Goal: Information Seeking & Learning: Find specific fact

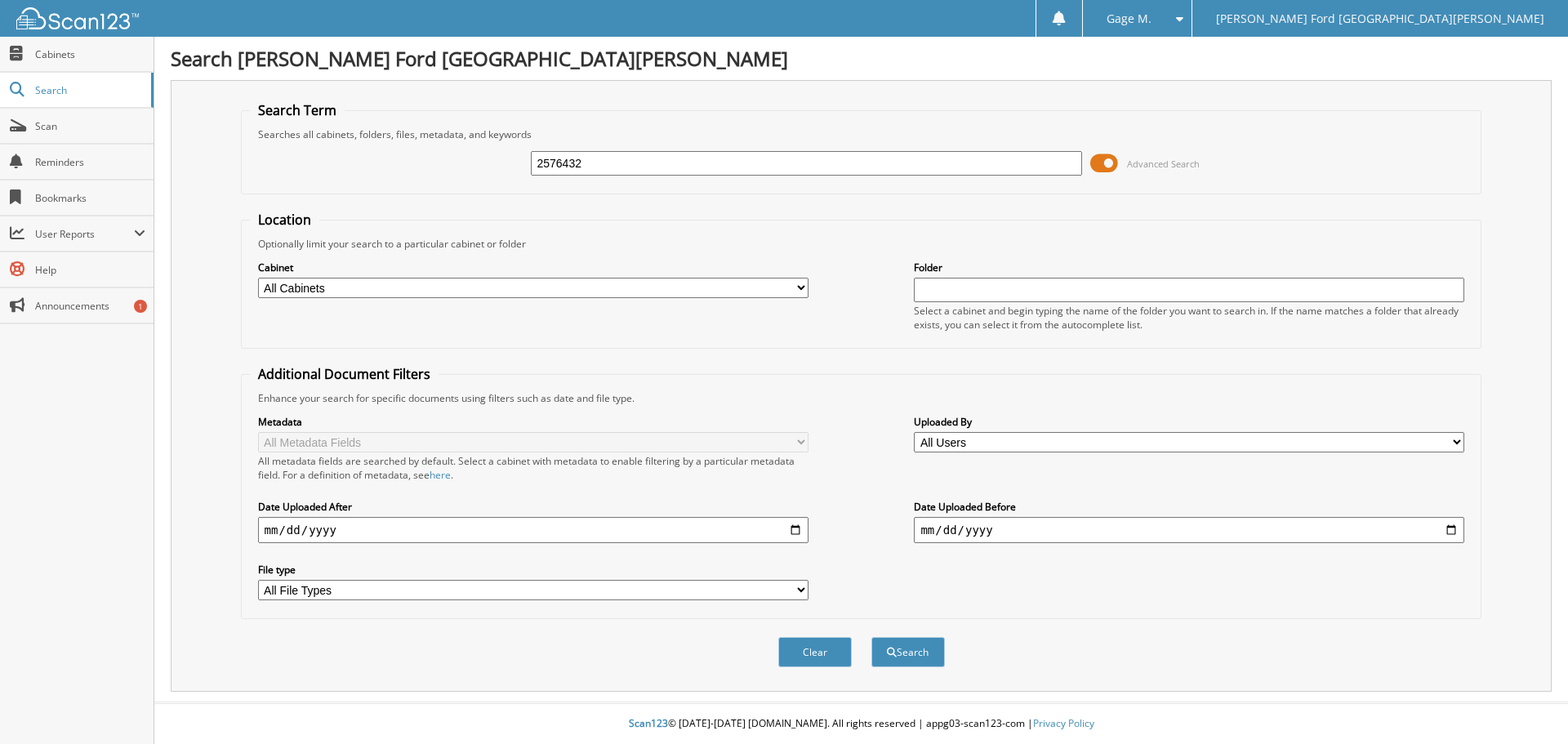
type input "2576432"
click at [872, 636] on button "Search" at bounding box center [908, 652] width 74 height 30
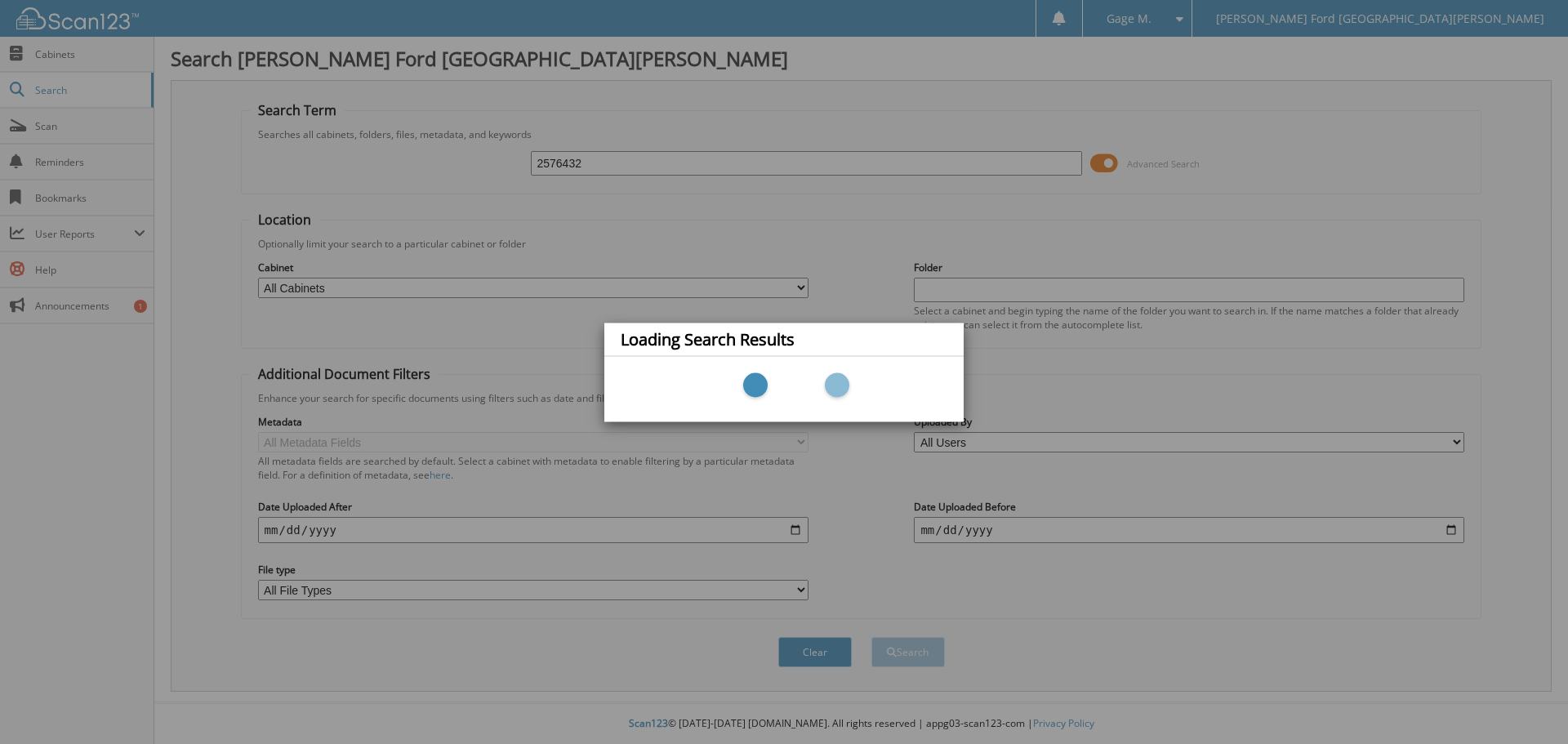
click at [537, 162] on div "Loading Search Results" at bounding box center [784, 372] width 1568 height 744
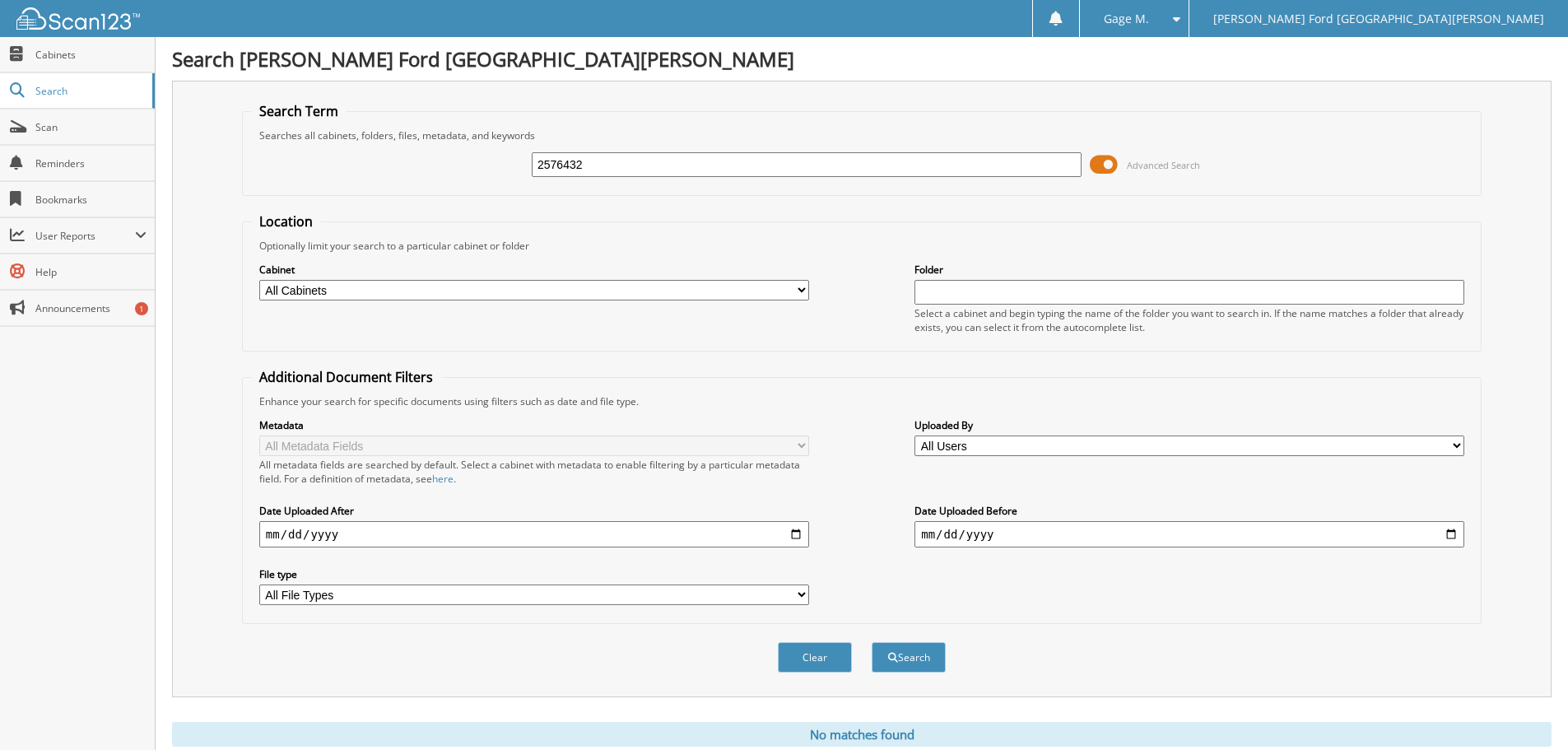
click at [549, 163] on input "2576432" at bounding box center [806, 165] width 550 height 25
type input "2476432"
click at [871, 642] on button "Search" at bounding box center [908, 657] width 74 height 30
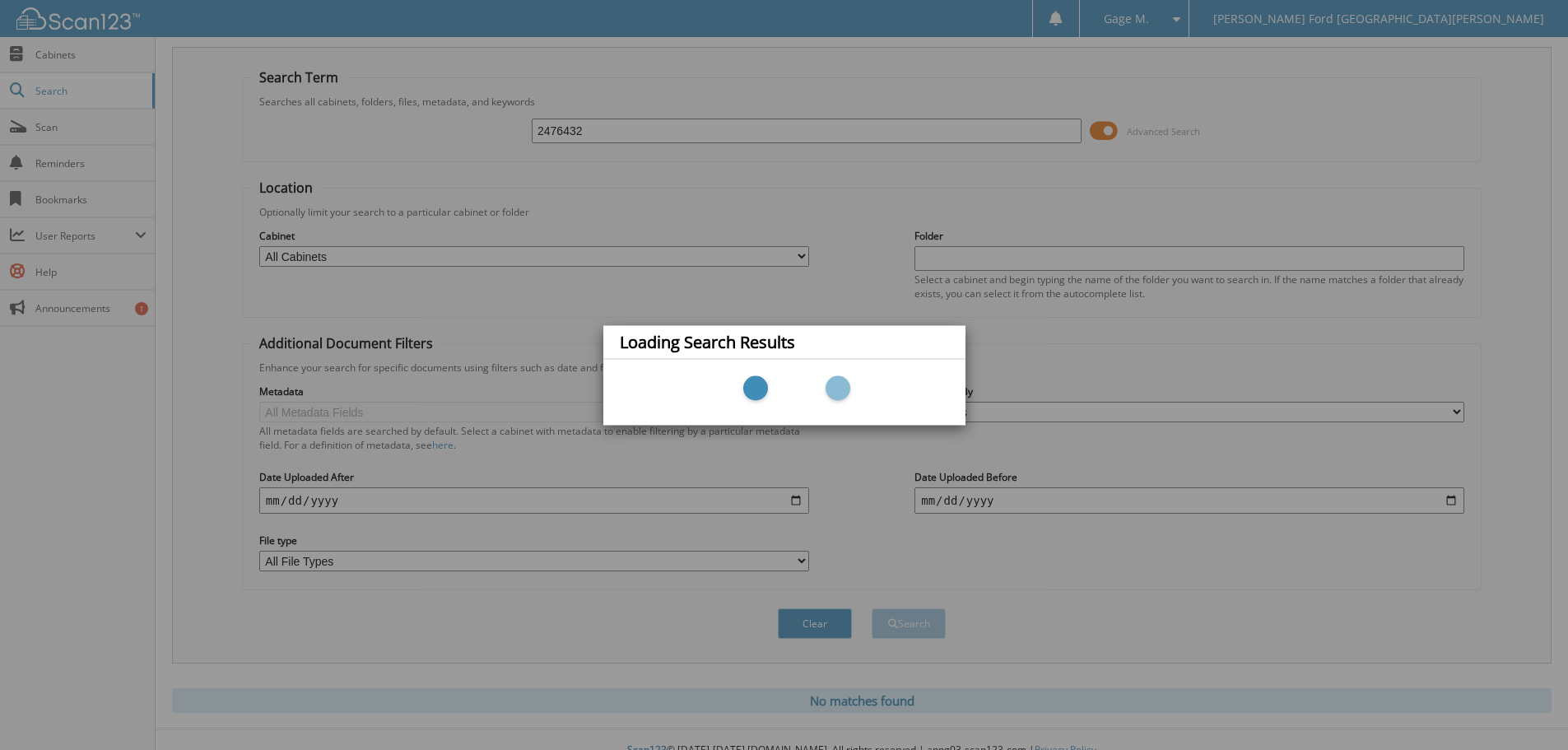
scroll to position [56, 0]
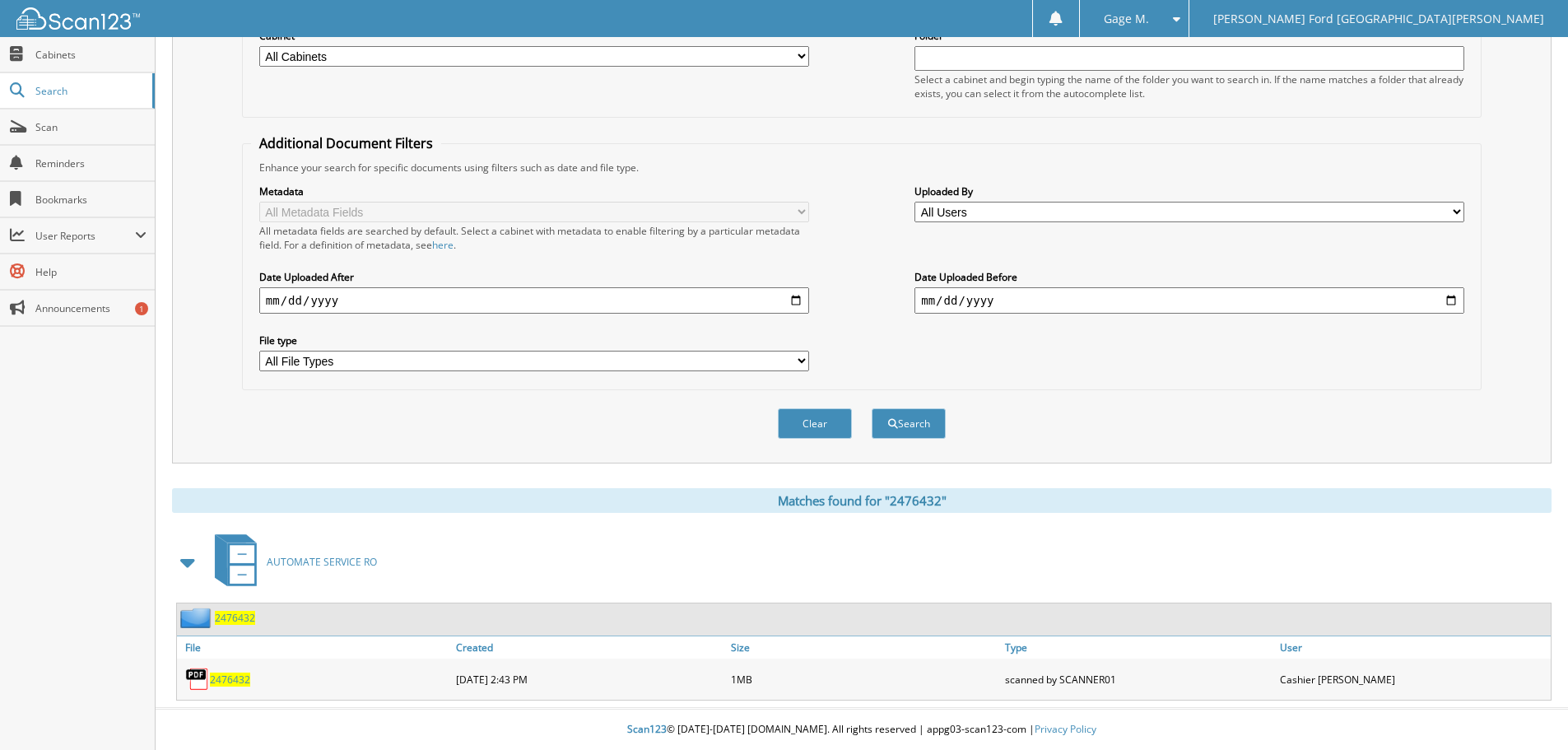
click at [229, 679] on span "2476432" at bounding box center [230, 679] width 40 height 14
